Goal: Download file/media

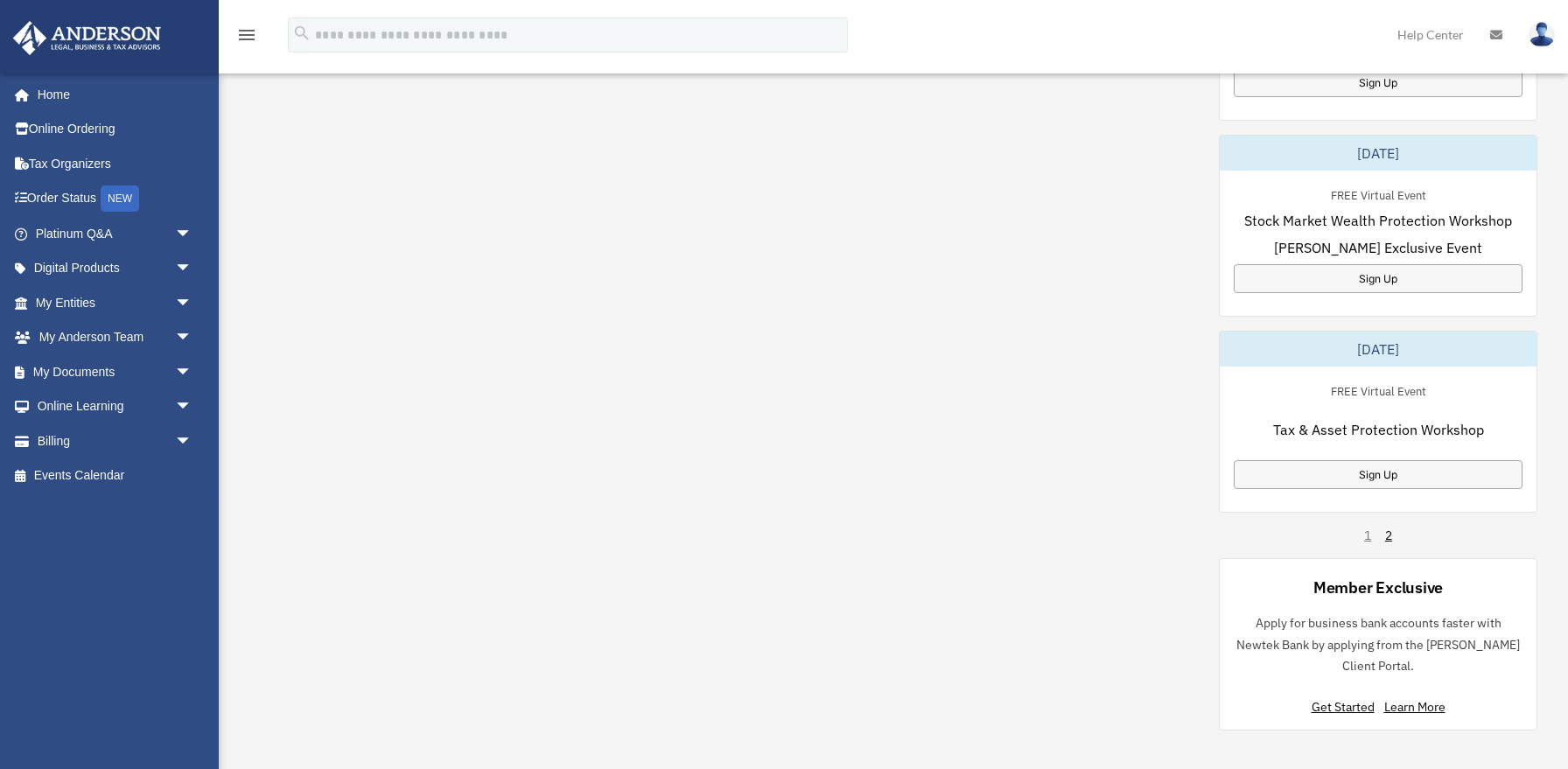
scroll to position [962, 0]
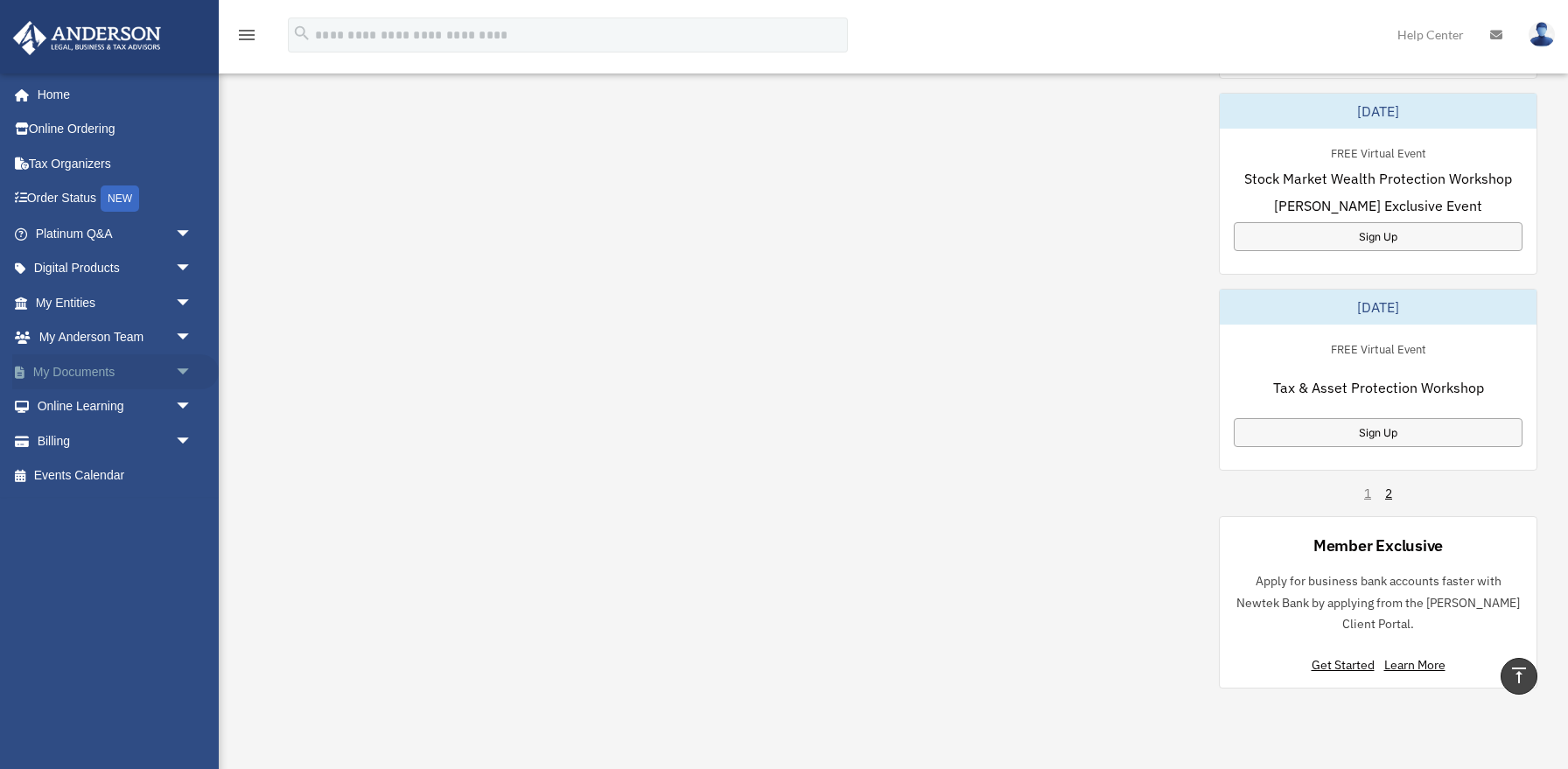
click at [177, 372] on span "arrow_drop_down" at bounding box center [192, 372] width 35 height 36
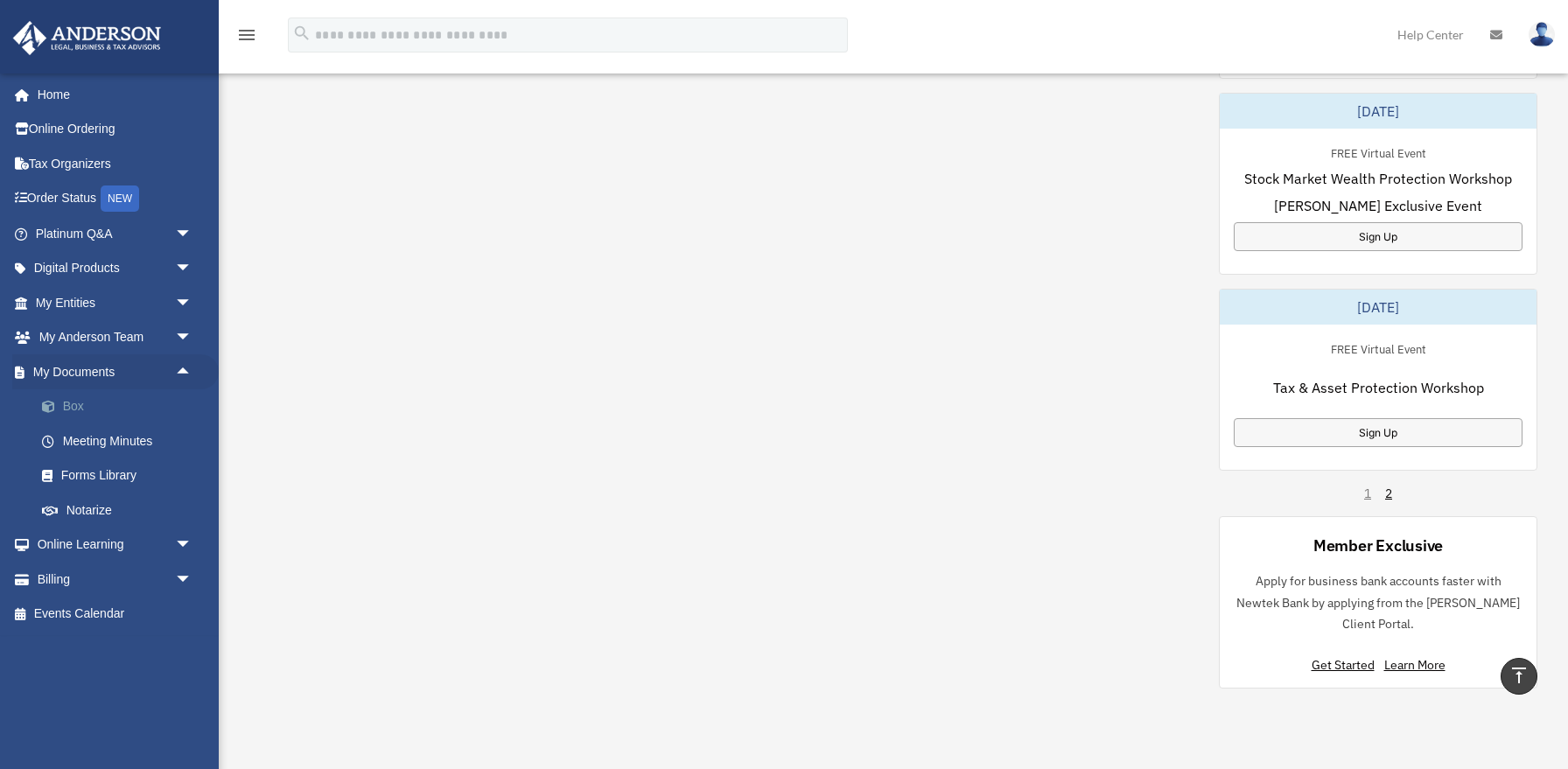
click at [119, 412] on link "Box" at bounding box center [121, 407] width 194 height 35
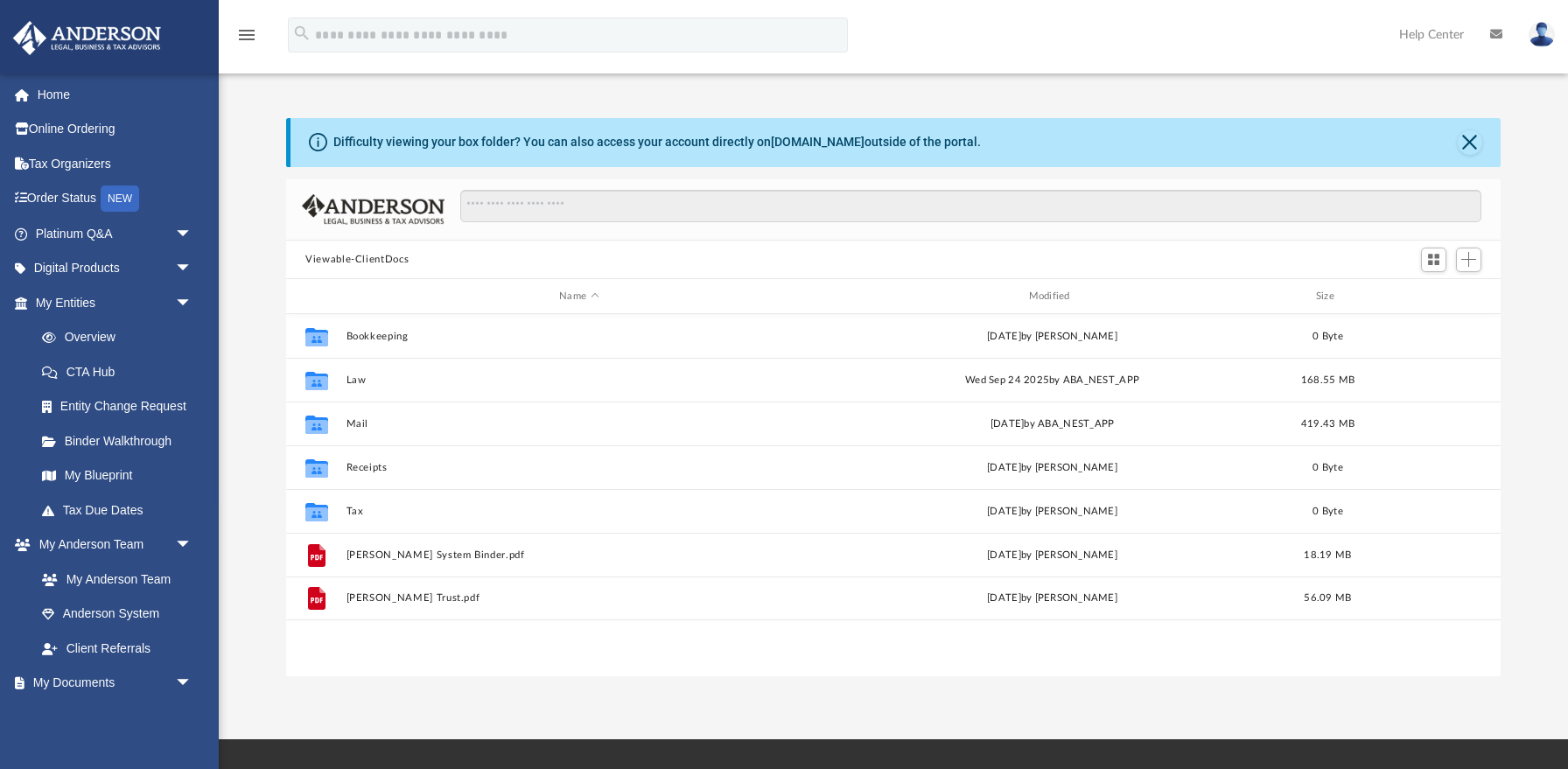
scroll to position [397, 1213]
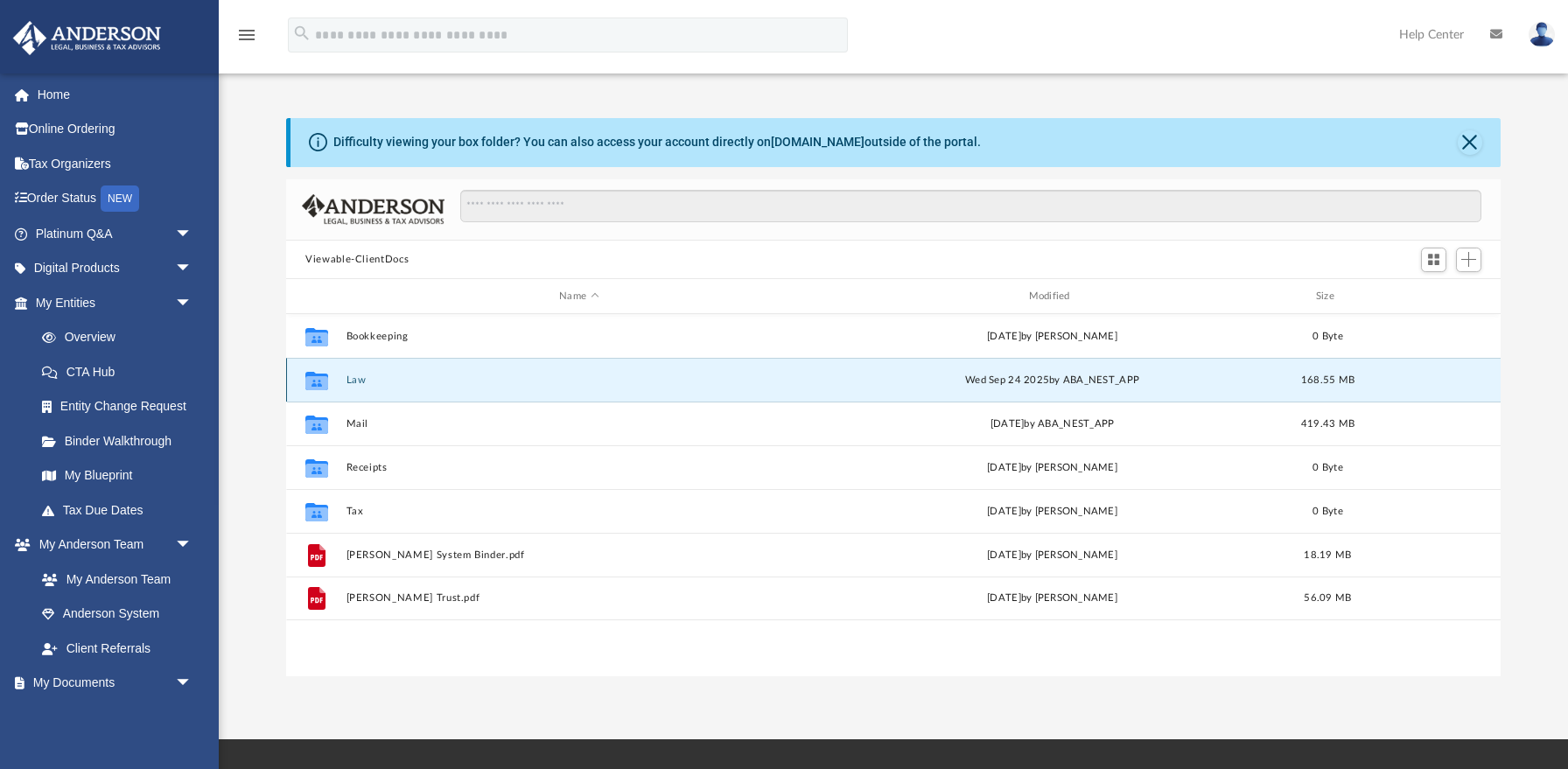
click at [353, 384] on button "Law" at bounding box center [579, 380] width 465 height 11
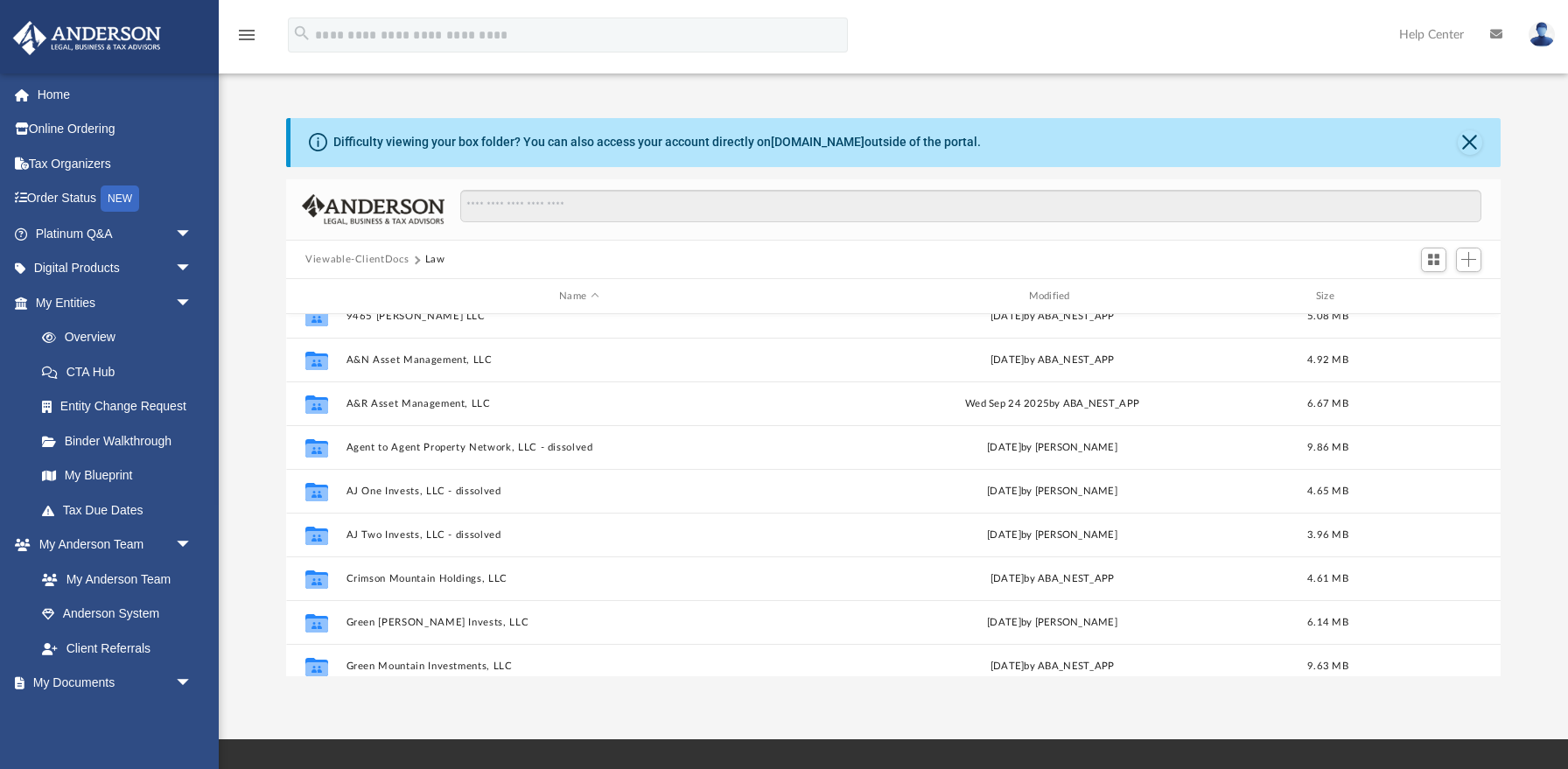
scroll to position [972, 0]
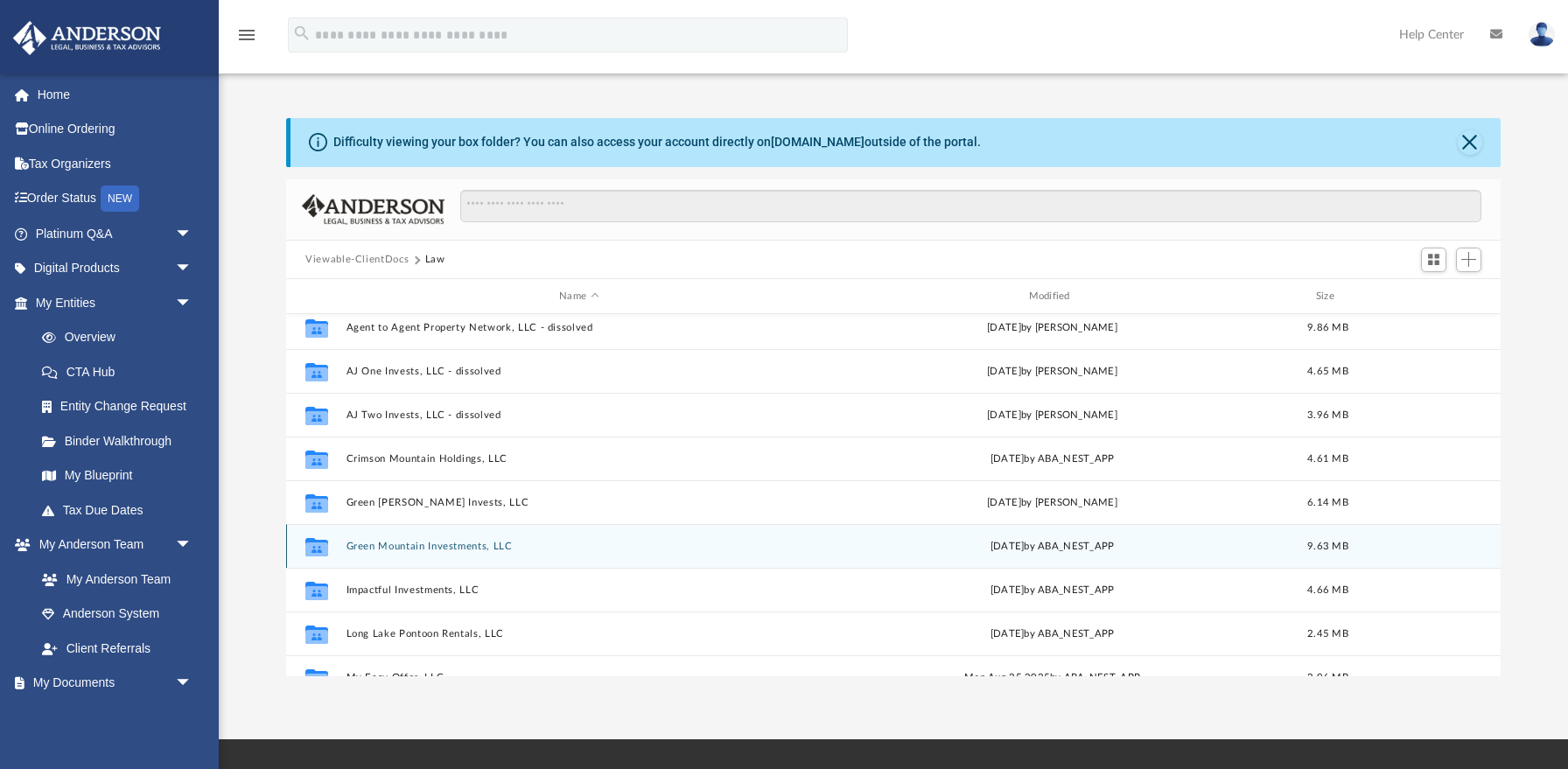
click at [462, 543] on button "Green Mountain Investments, LLC" at bounding box center [579, 546] width 465 height 11
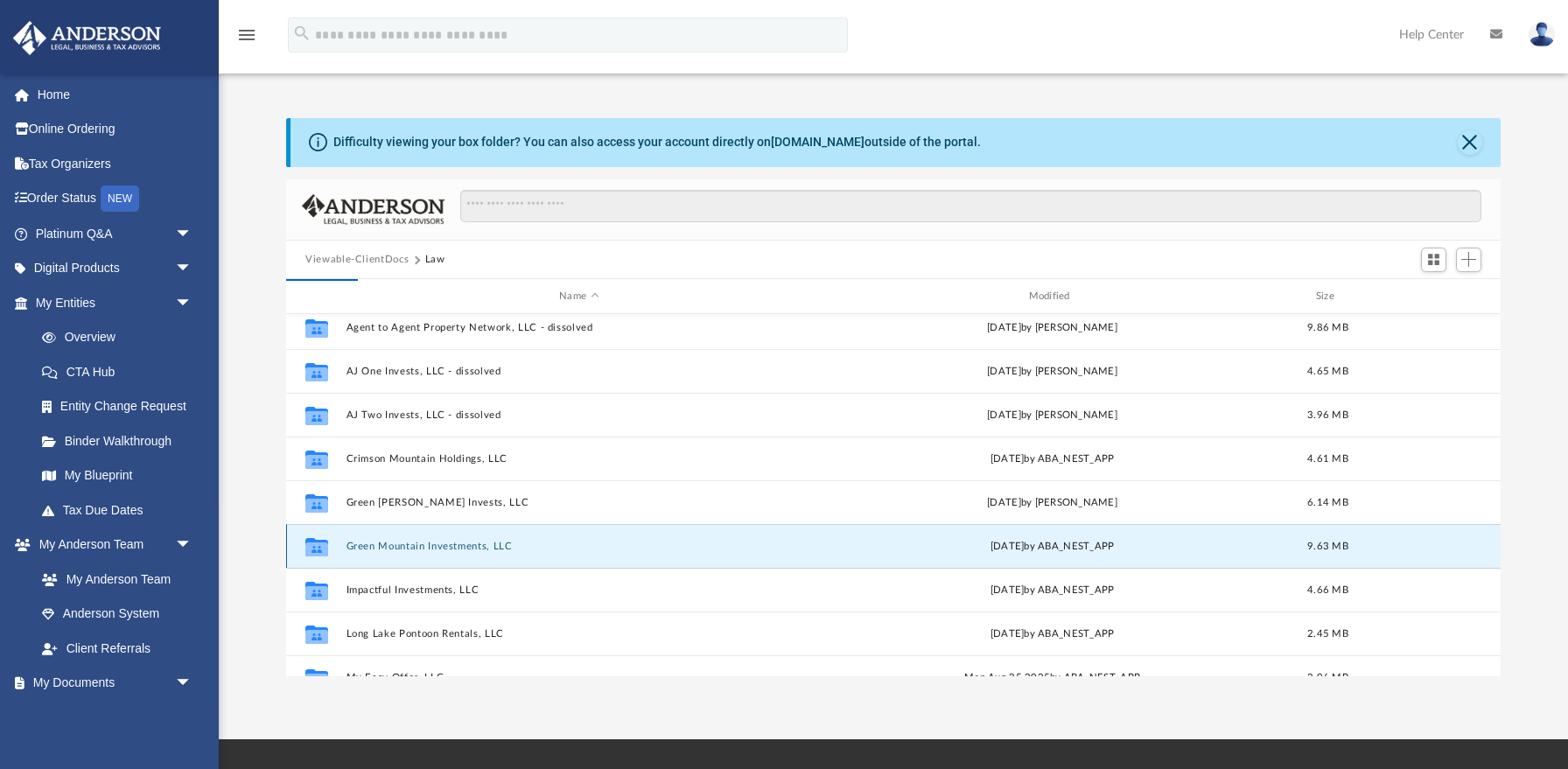
click at [462, 543] on button "Green Mountain Investments, LLC" at bounding box center [579, 546] width 465 height 11
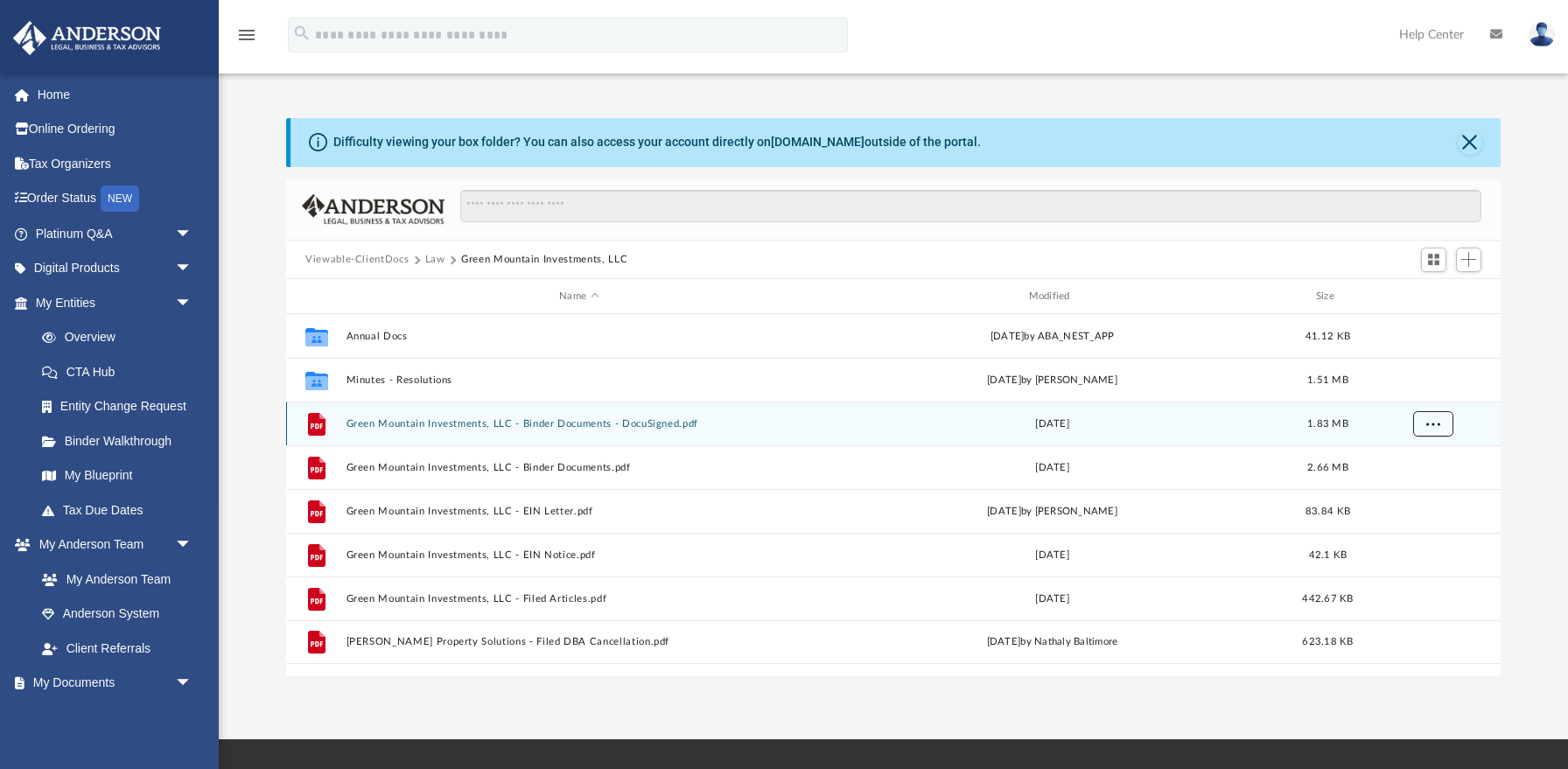
click at [1431, 428] on span "More options" at bounding box center [1433, 424] width 14 height 10
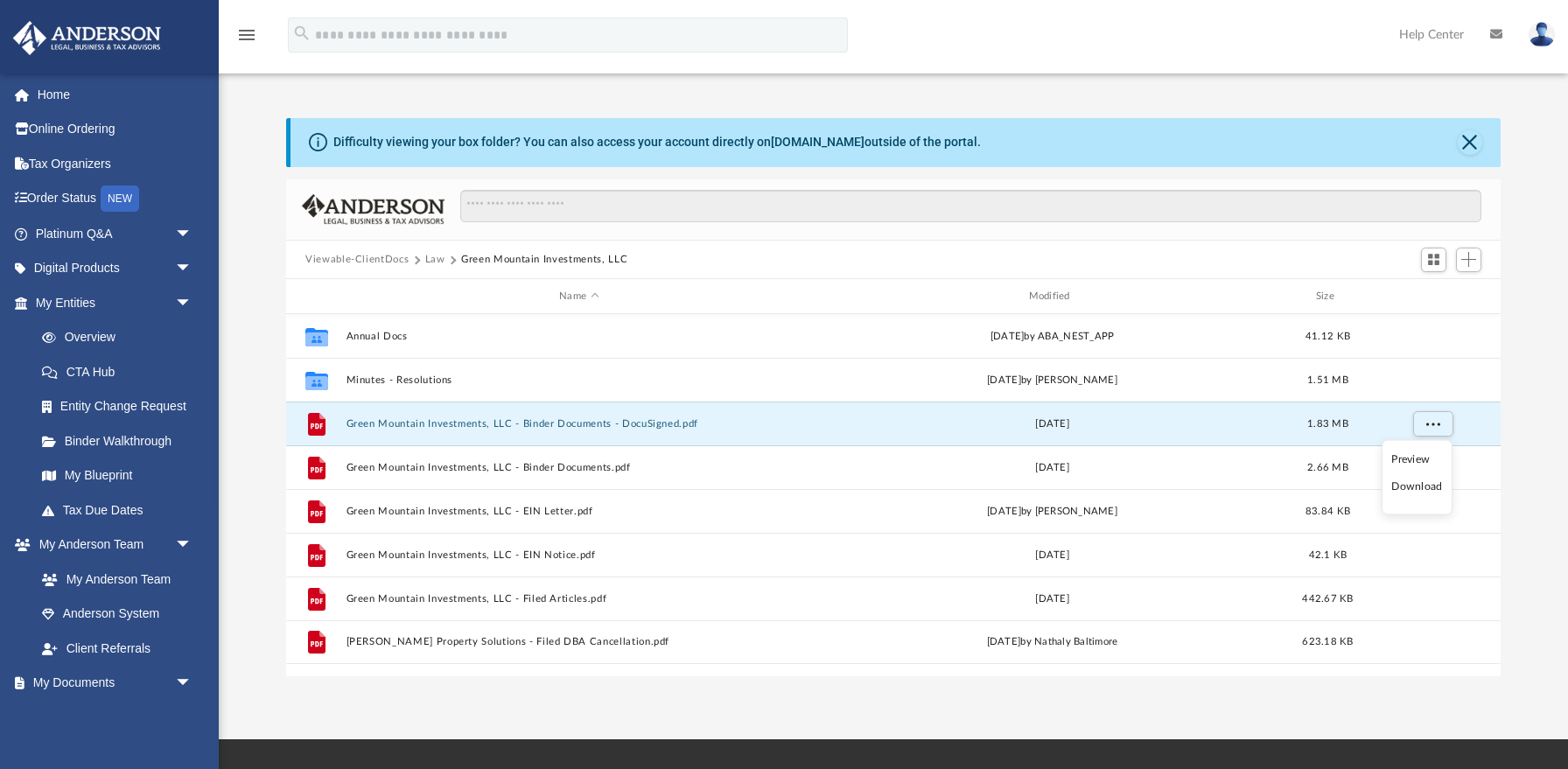
click at [1398, 485] on li "Download" at bounding box center [1416, 486] width 51 height 18
